Goal: Task Accomplishment & Management: Manage account settings

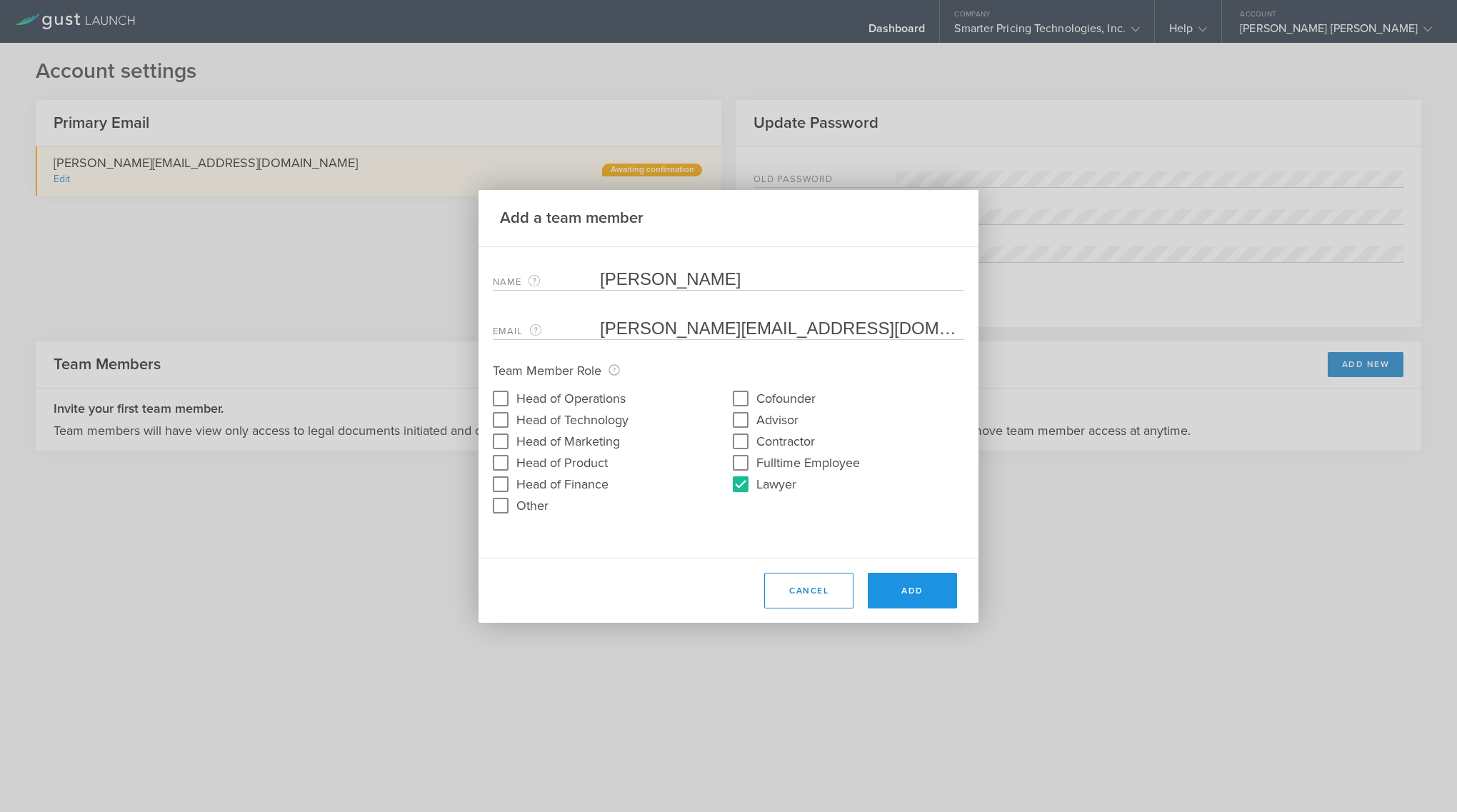
click at [918, 592] on button "Add" at bounding box center [913, 590] width 89 height 36
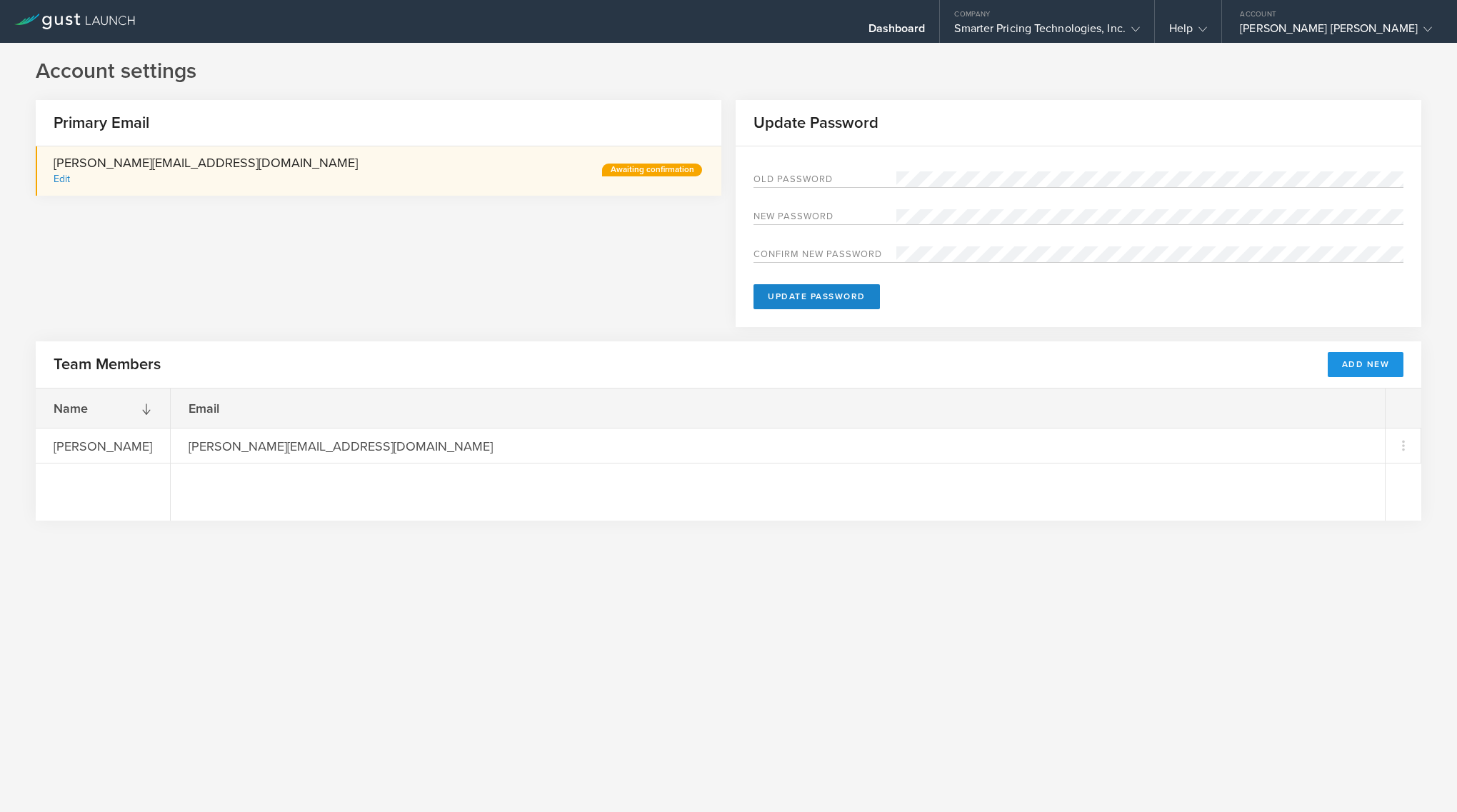
click at [1379, 360] on button "Add New" at bounding box center [1366, 365] width 77 height 25
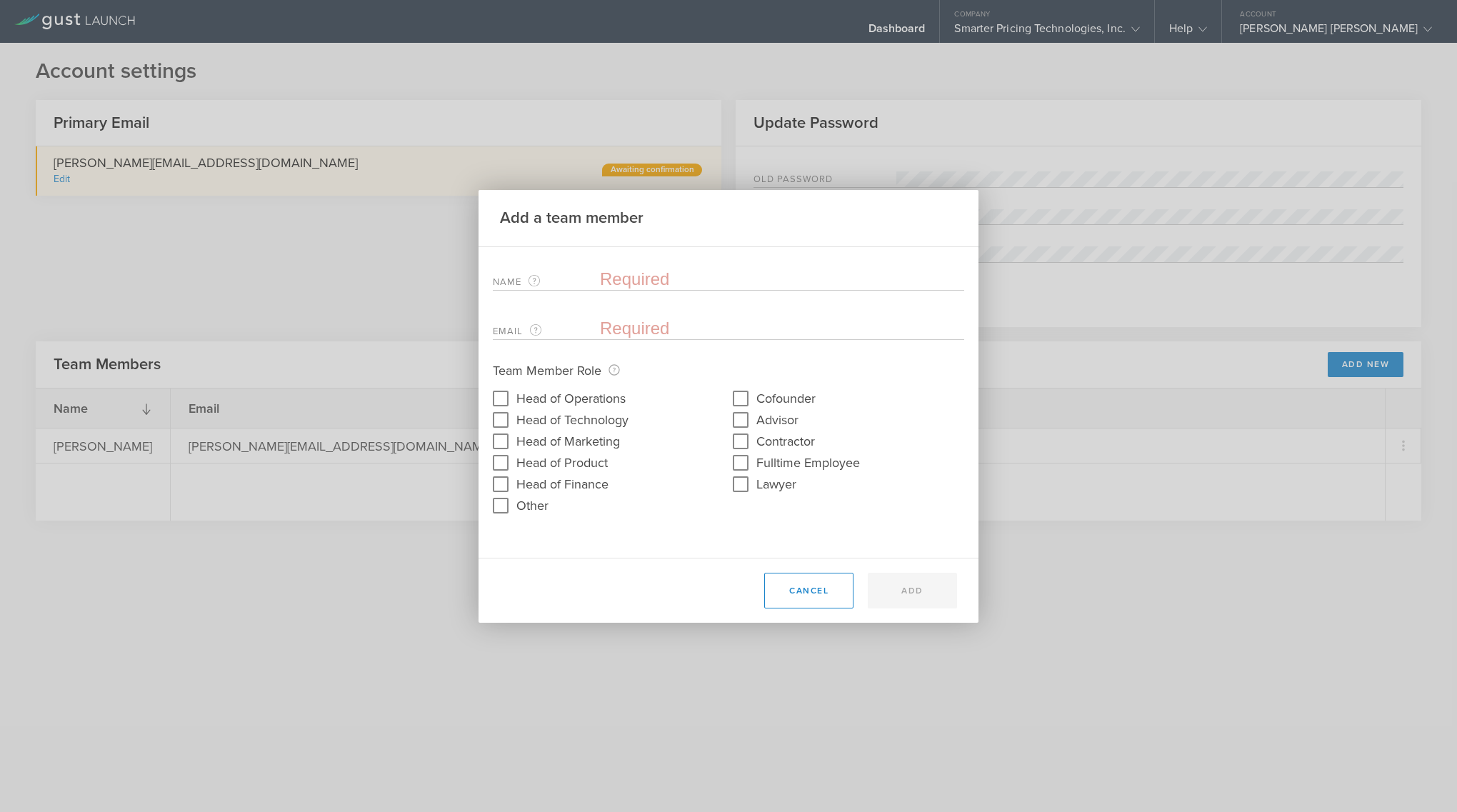
click at [638, 282] on input "text" at bounding box center [782, 279] width 364 height 21
type input "[PERSON_NAME]"
type input "[EMAIL_ADDRESS][DOMAIN_NAME]"
click at [500, 464] on input "Head of Product" at bounding box center [501, 462] width 23 height 23
checkbox input "true"
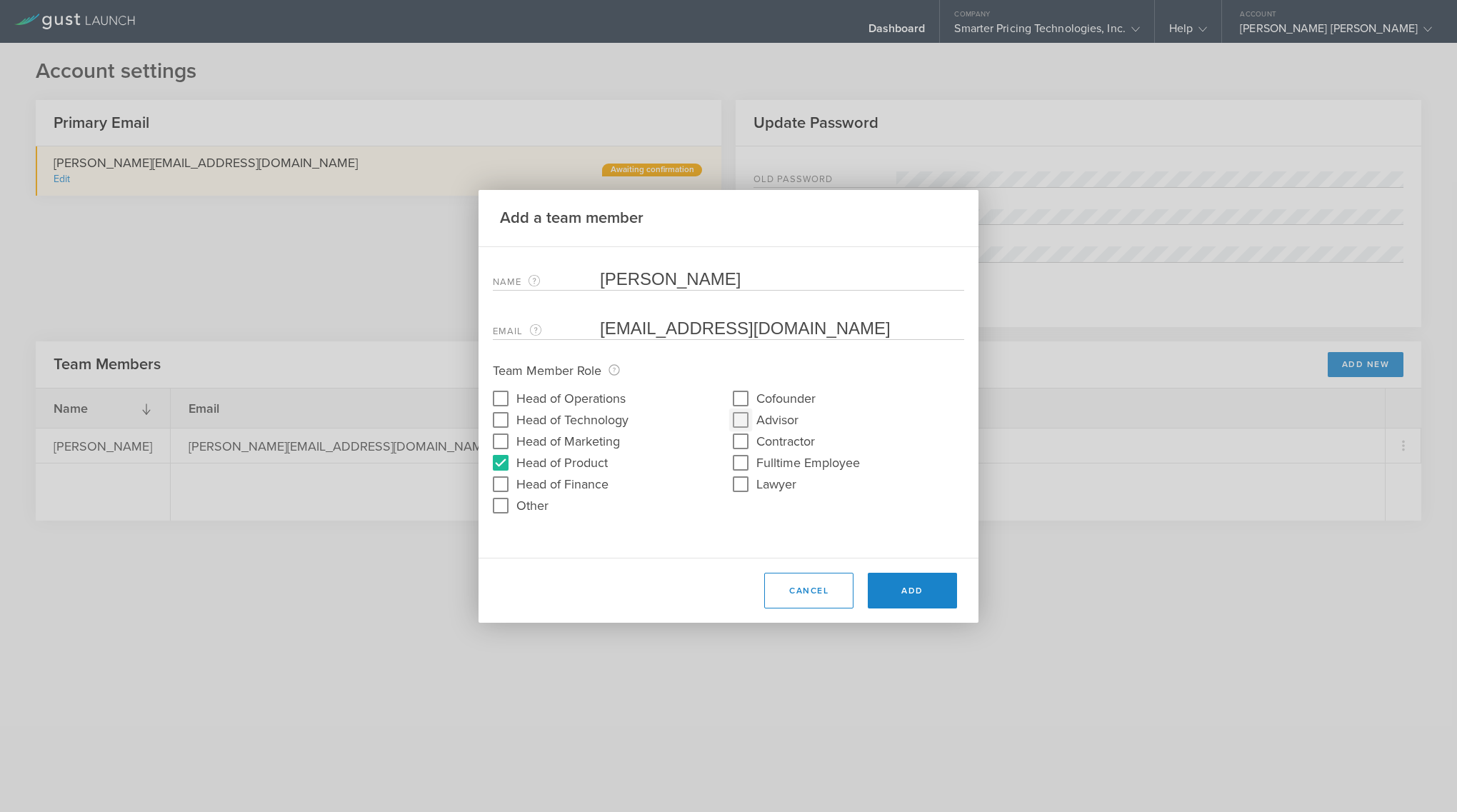
click at [742, 420] on input "Advisor" at bounding box center [740, 420] width 23 height 23
checkbox input "true"
click at [924, 590] on button "Add" at bounding box center [913, 590] width 89 height 36
